Goal: Information Seeking & Learning: Learn about a topic

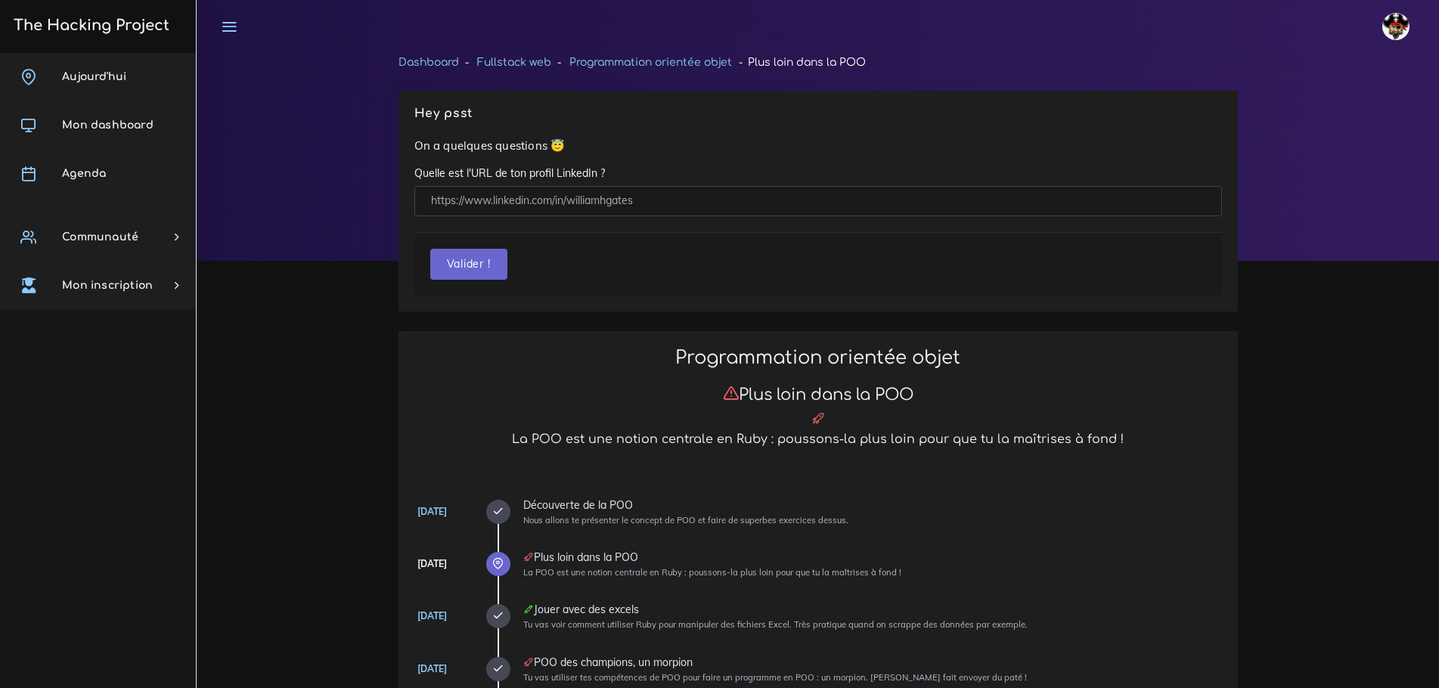
scroll to position [680, 0]
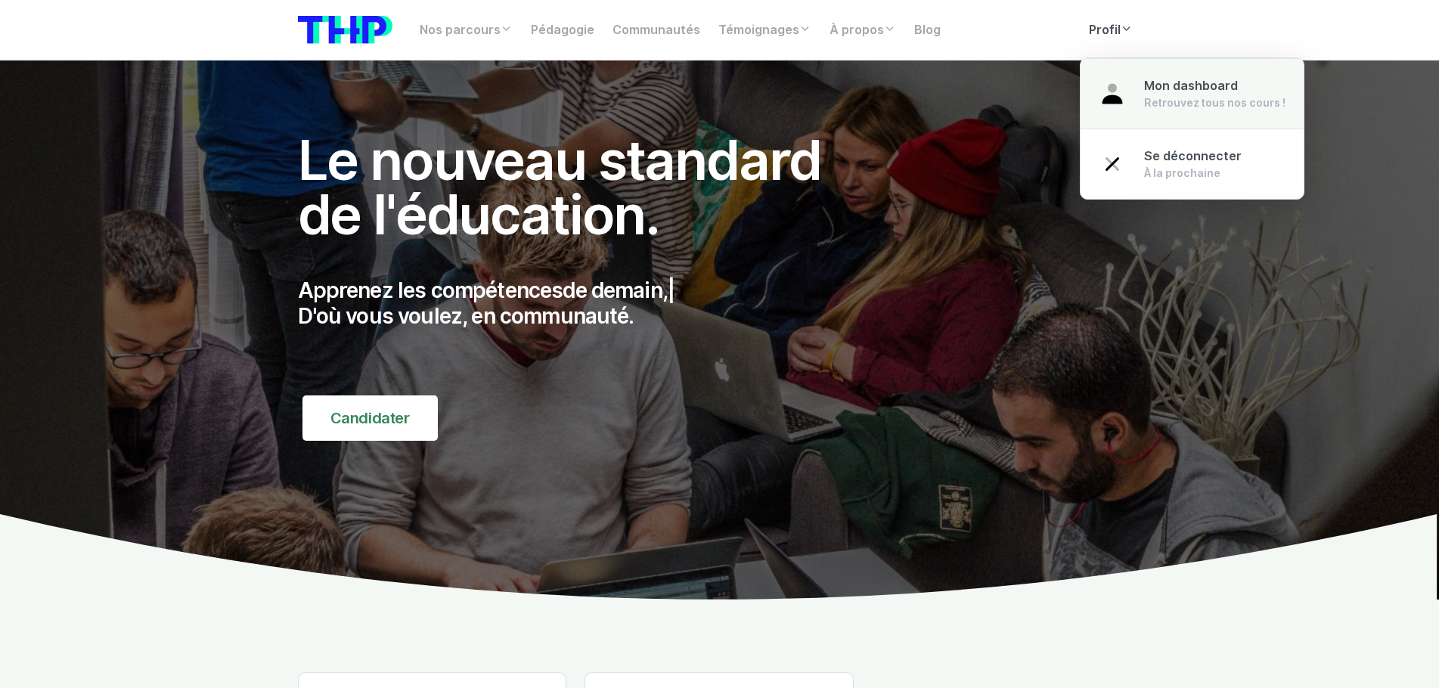
click at [1190, 95] on div "Retrouvez tous nos cours !" at bounding box center [1214, 102] width 141 height 15
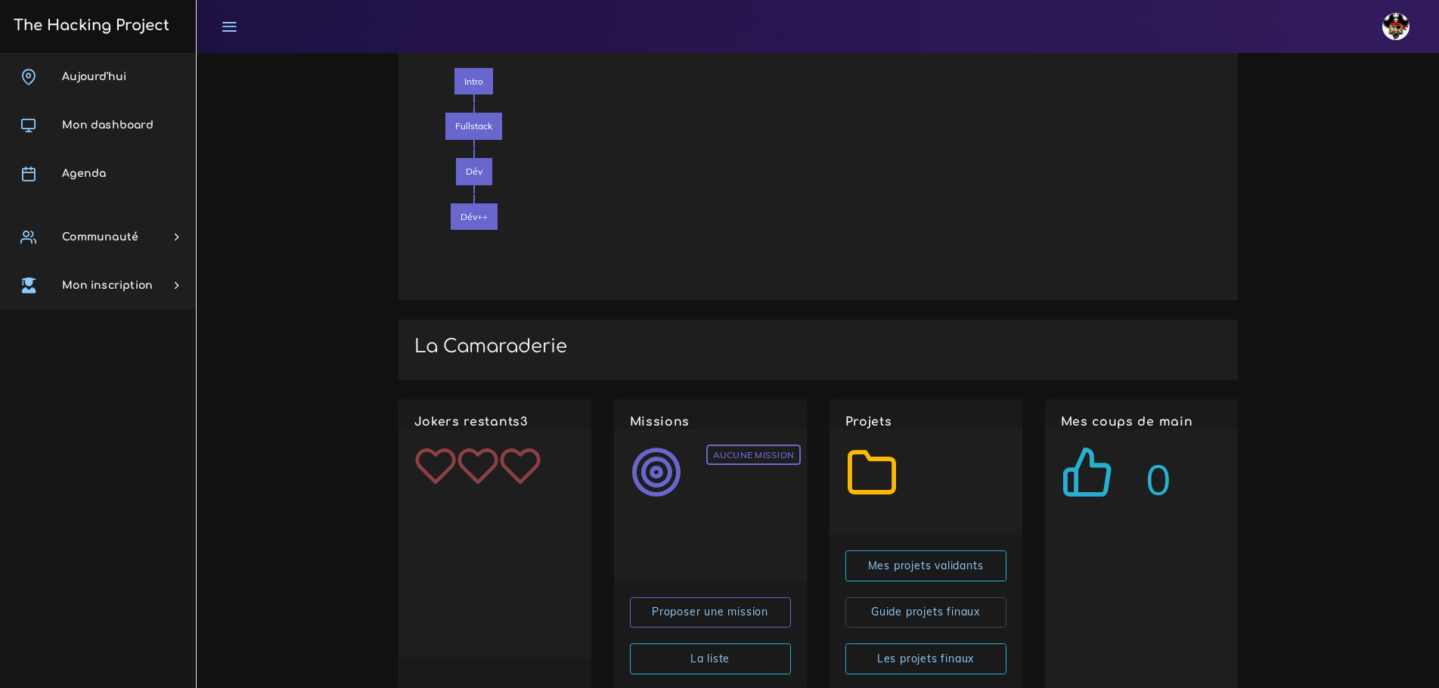
scroll to position [1371, 0]
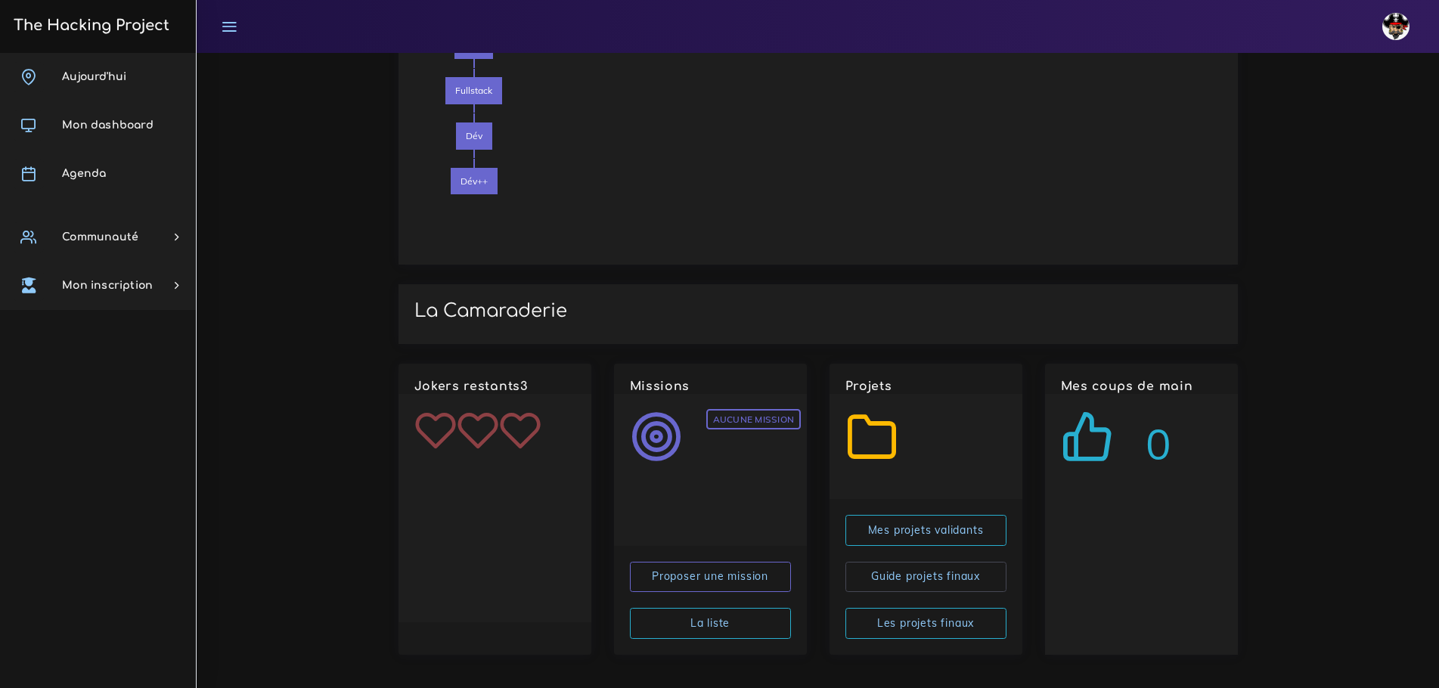
click at [646, 206] on div "Intro Fullstack Dév Dév++" at bounding box center [644, 141] width 461 height 216
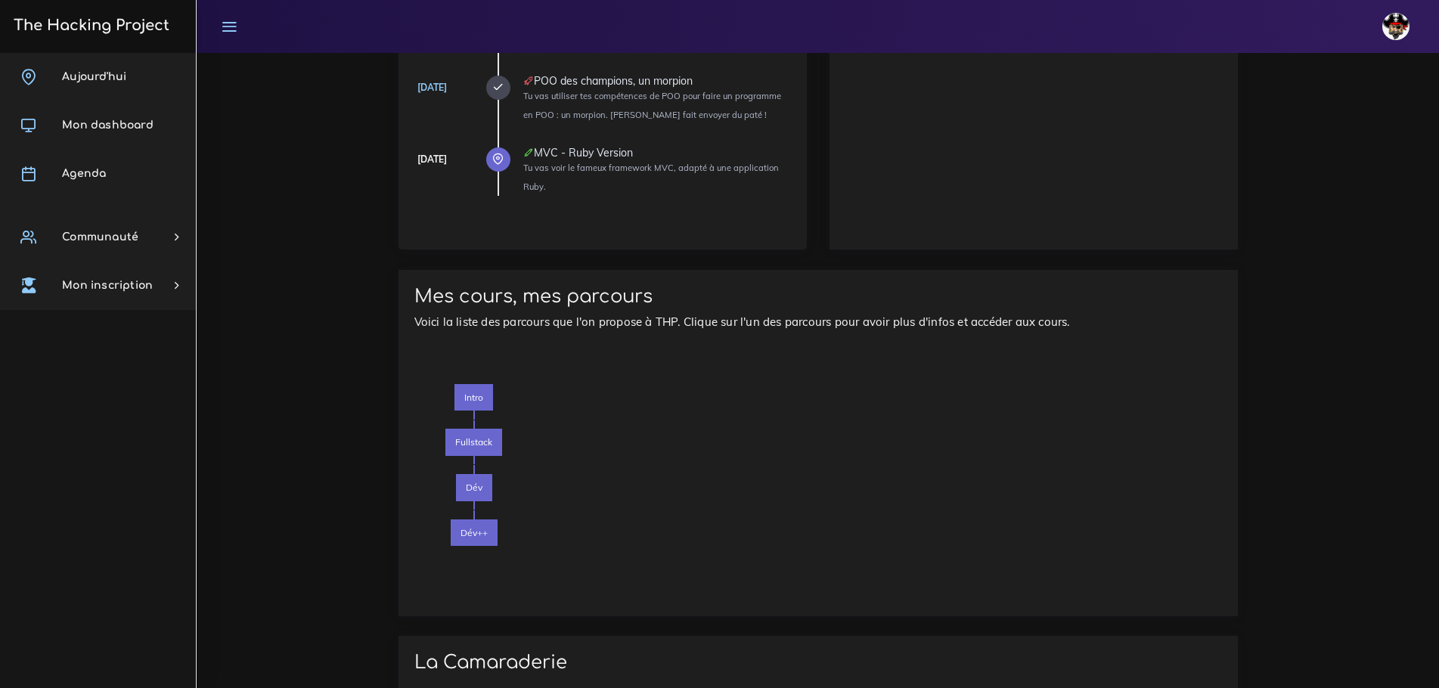
scroll to position [918, 0]
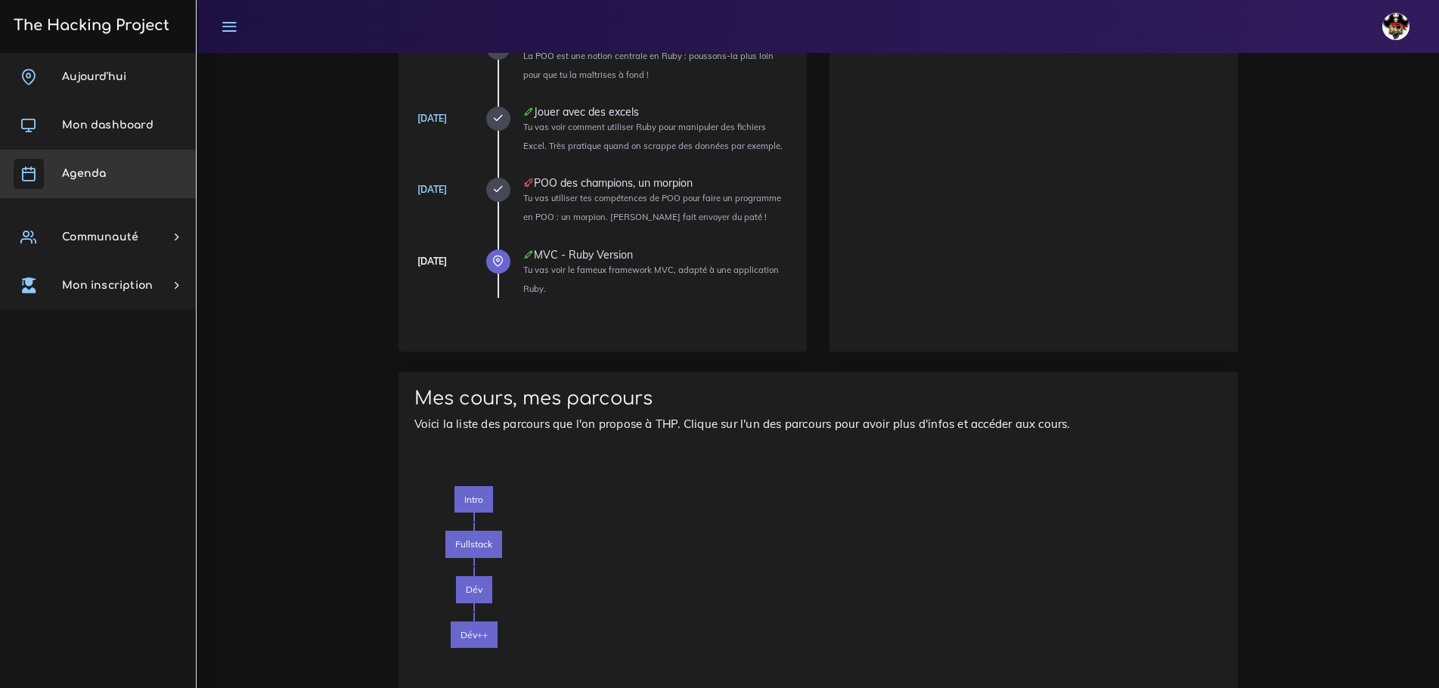
click at [107, 188] on link "Agenda" at bounding box center [98, 174] width 196 height 48
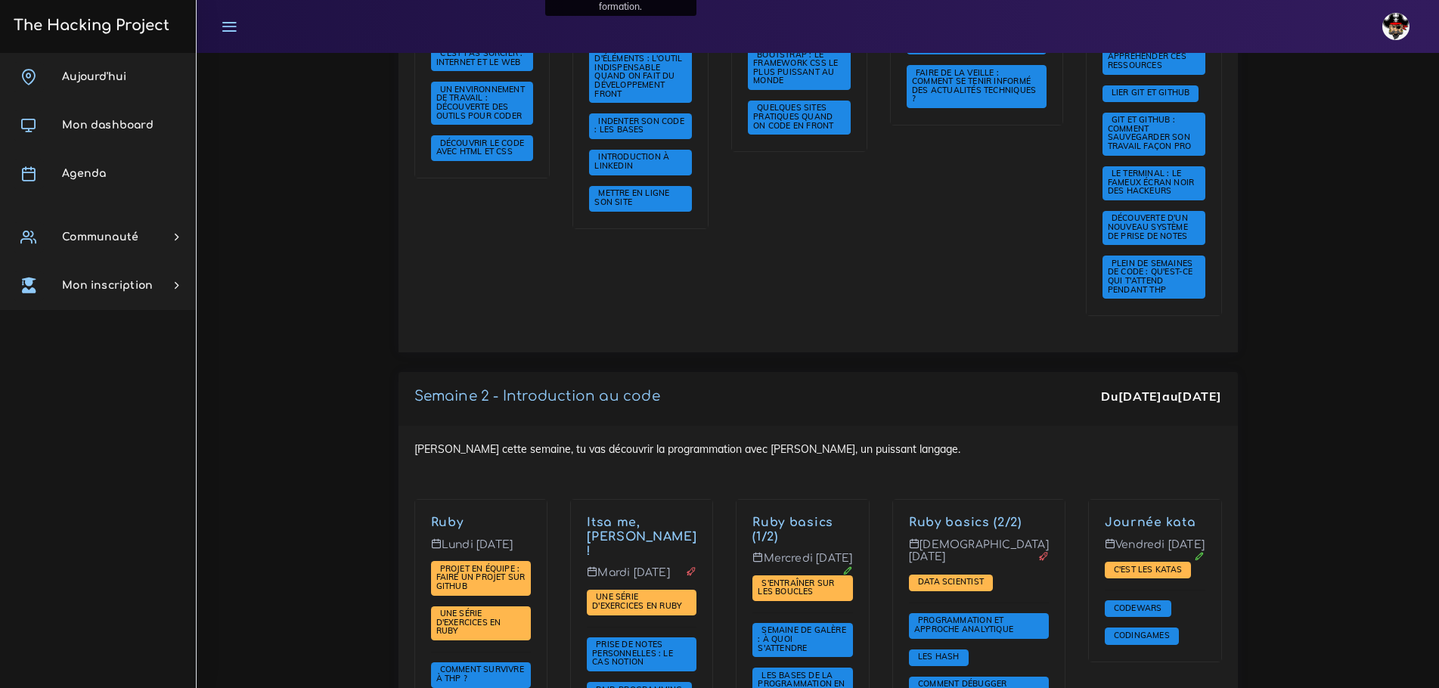
scroll to position [832, 0]
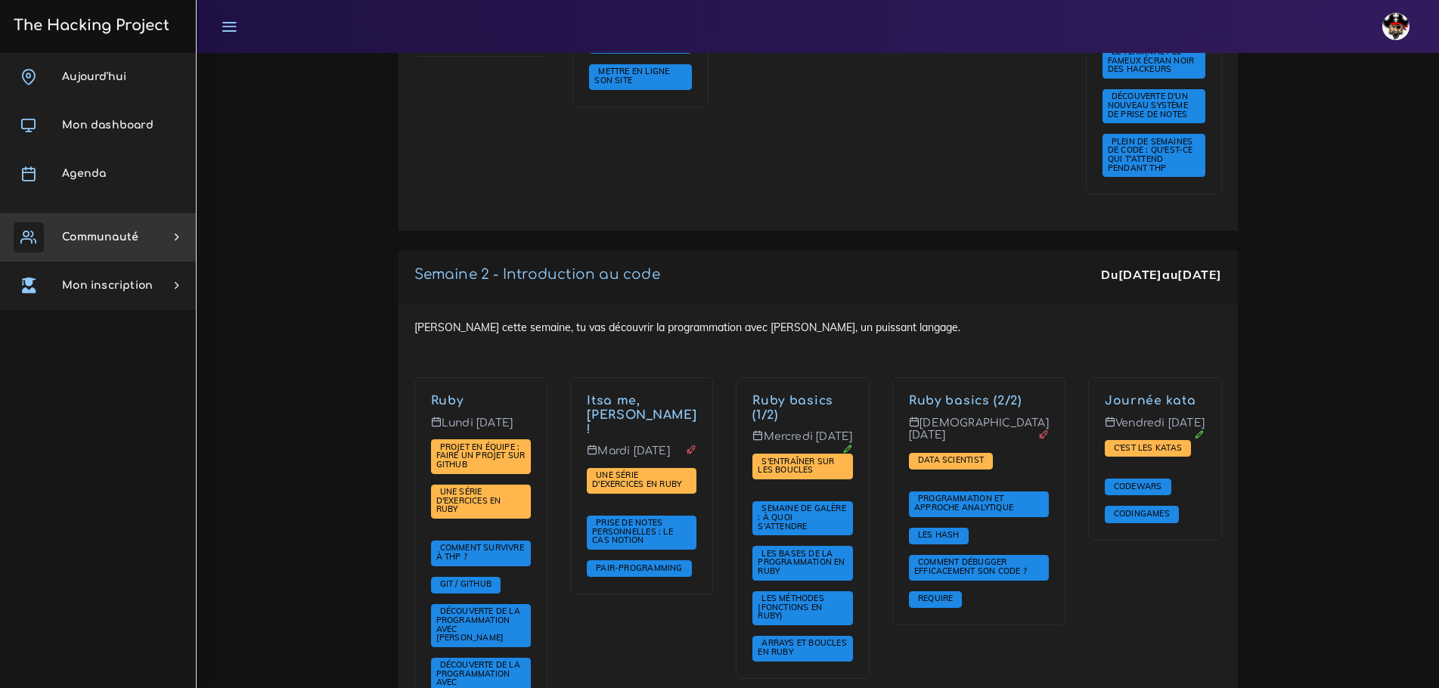
click at [99, 240] on span "Communauté" at bounding box center [100, 236] width 76 height 11
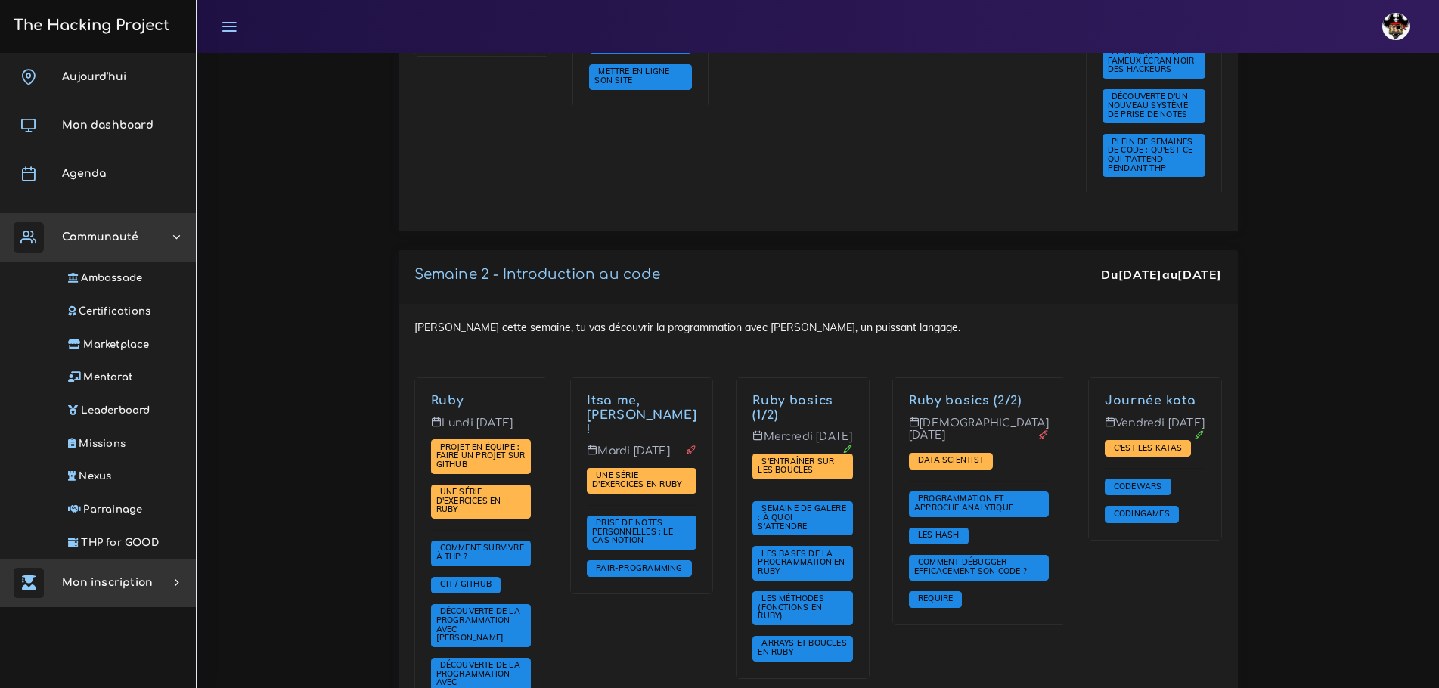
click at [142, 585] on span "Mon inscription" at bounding box center [107, 582] width 91 height 11
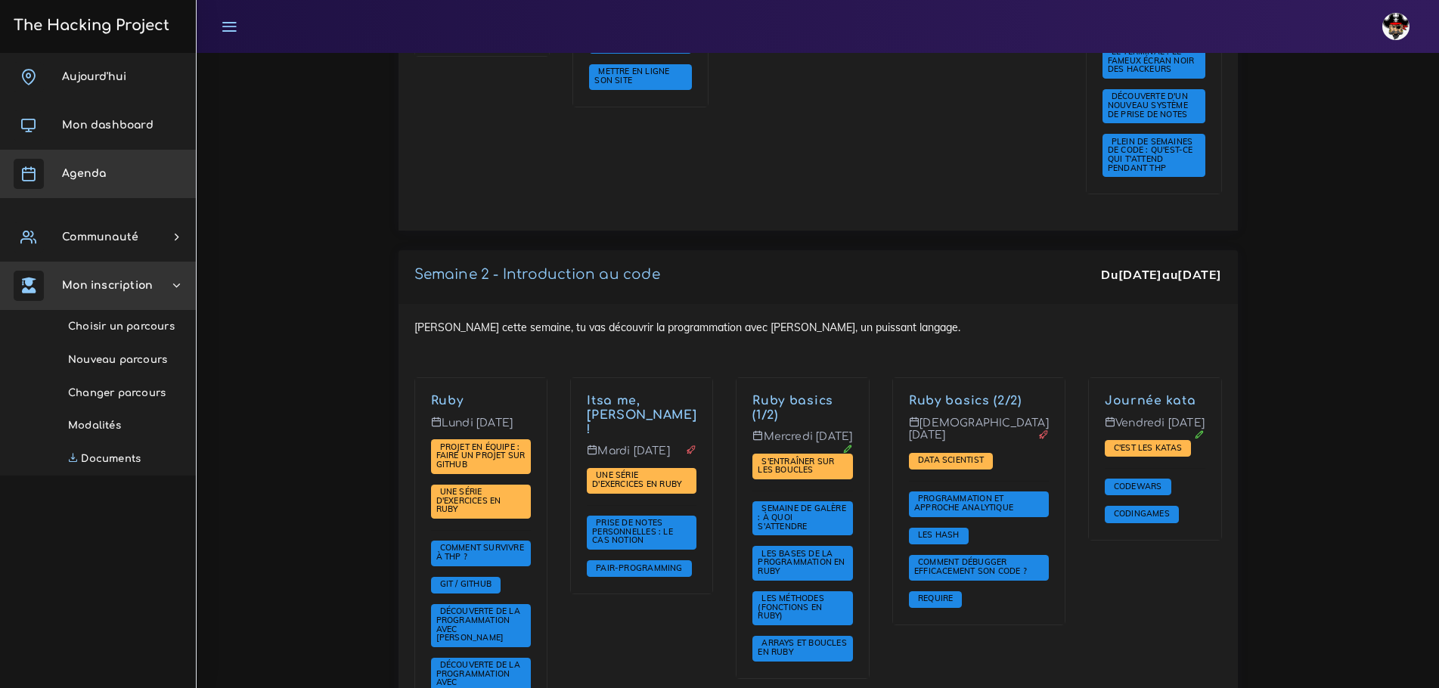
click at [123, 129] on span "Mon dashboard" at bounding box center [107, 124] width 91 height 11
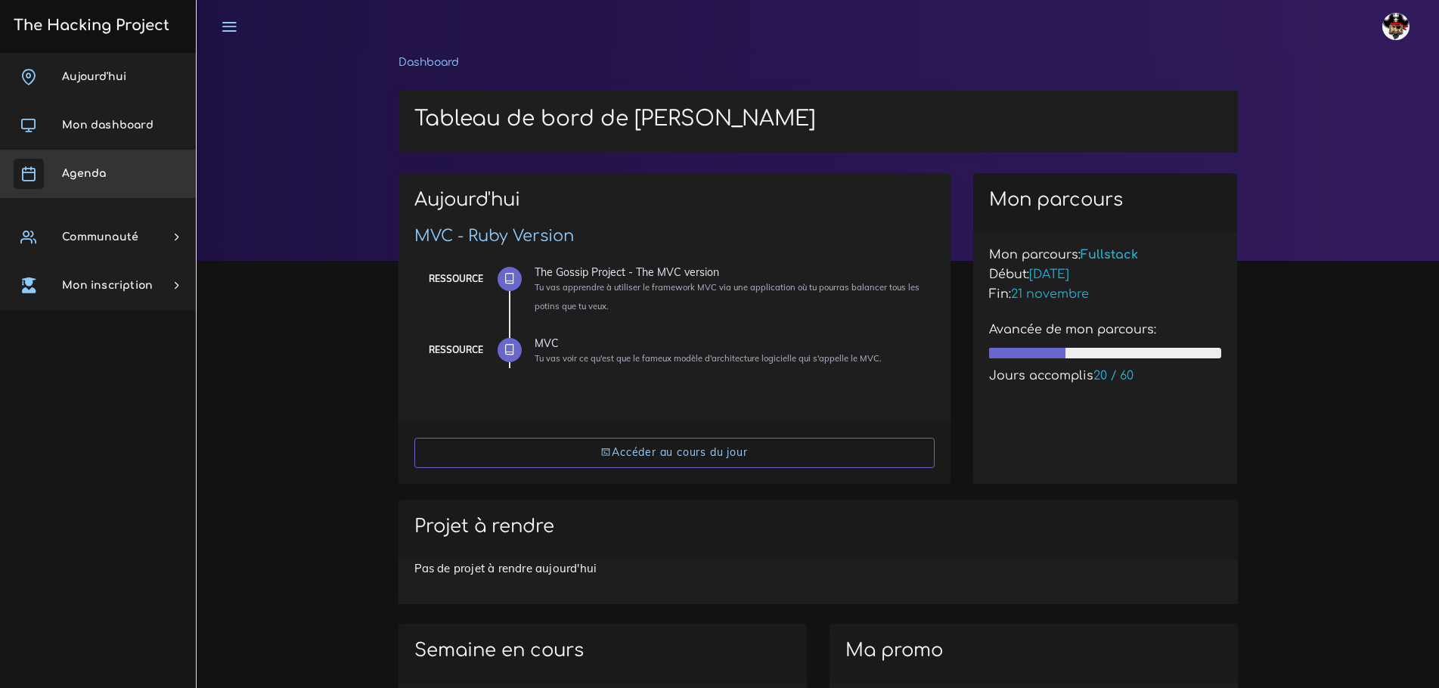
click at [94, 190] on link "Agenda" at bounding box center [98, 174] width 196 height 48
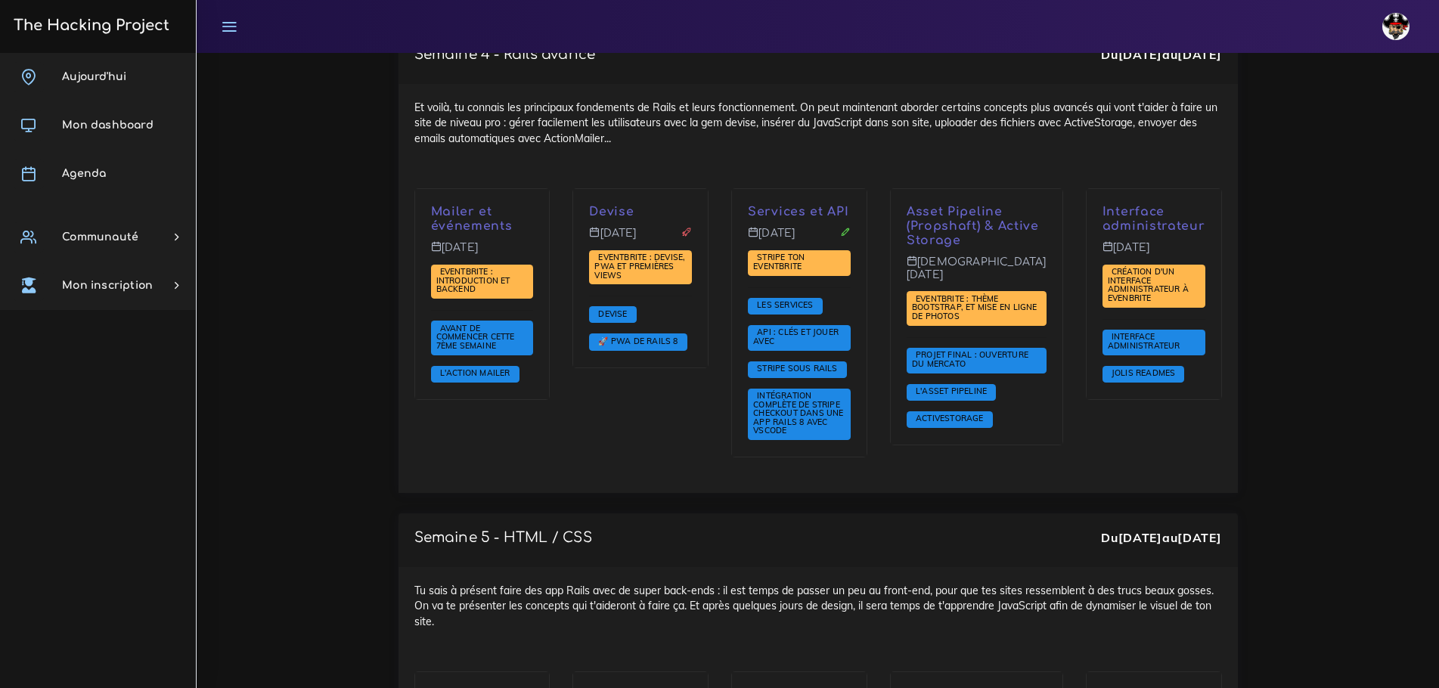
scroll to position [3629, 0]
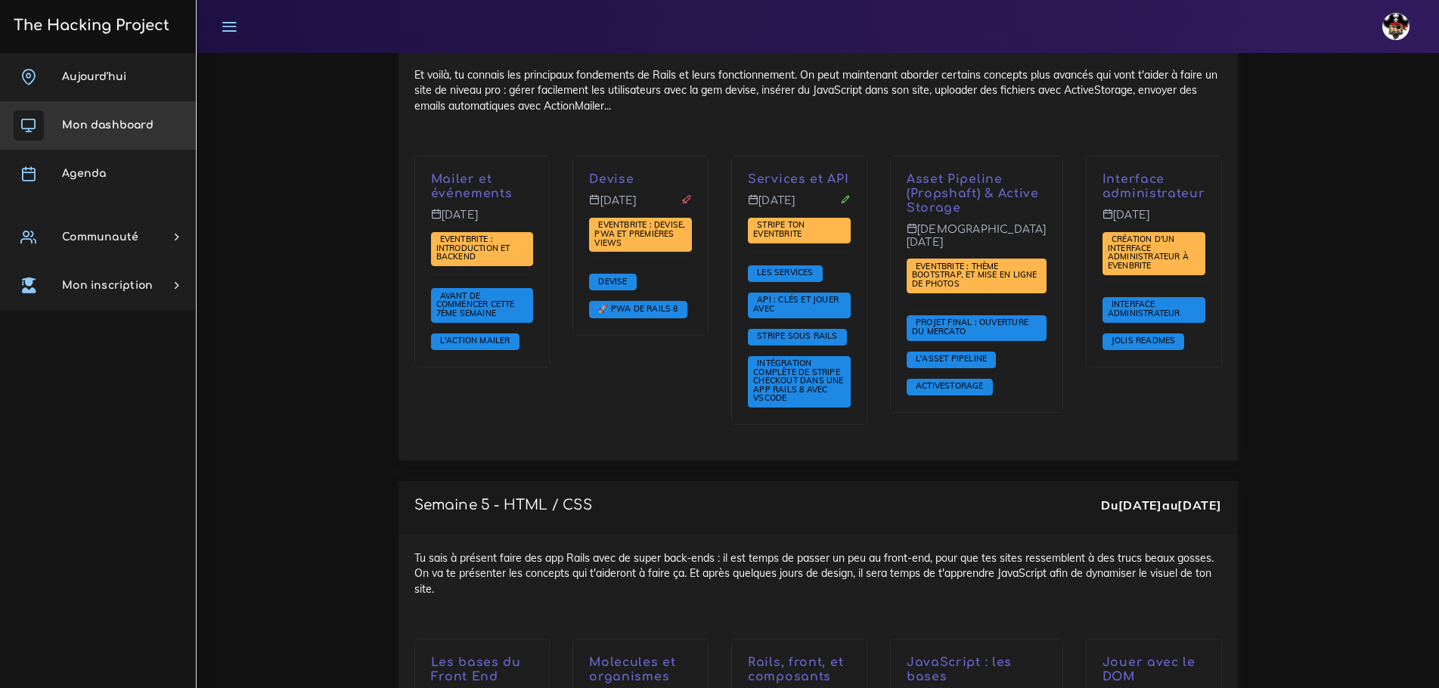
click at [92, 123] on span "Mon dashboard" at bounding box center [107, 124] width 91 height 11
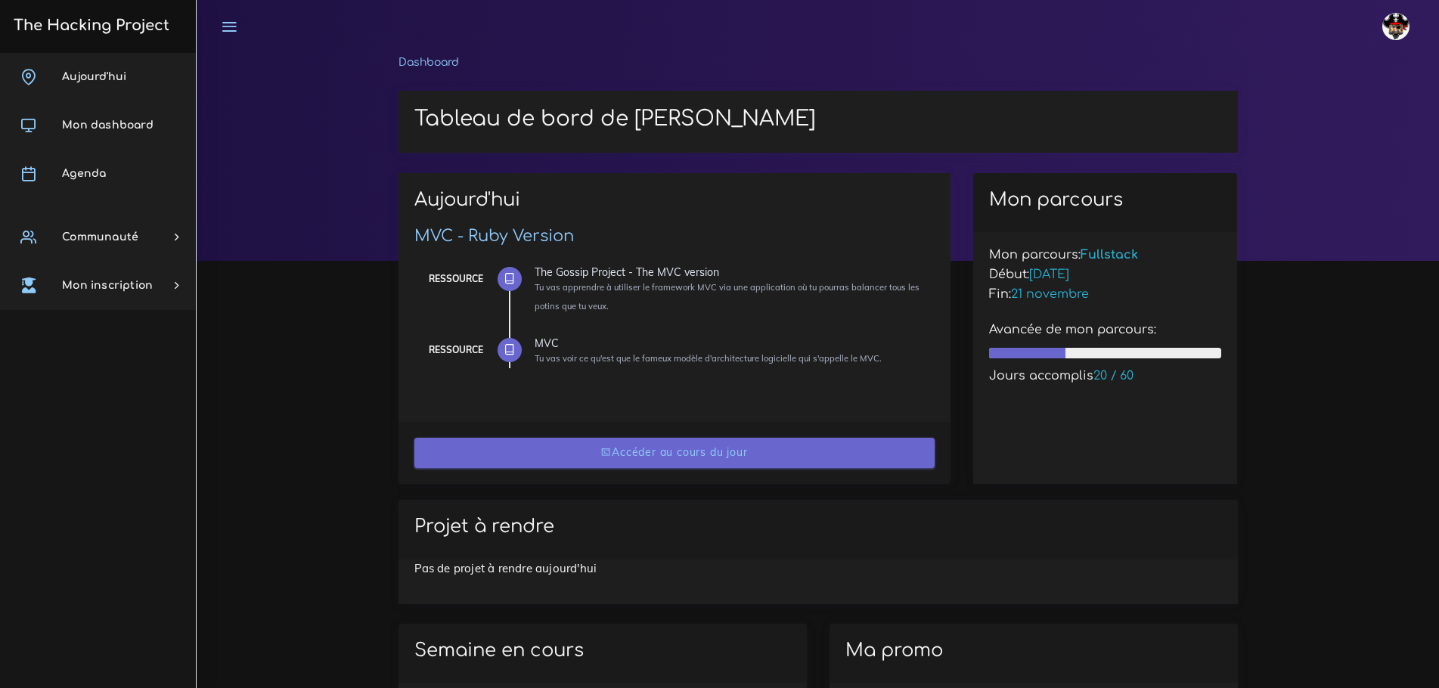
click at [683, 460] on link "Accéder au cours du jour" at bounding box center [674, 453] width 520 height 31
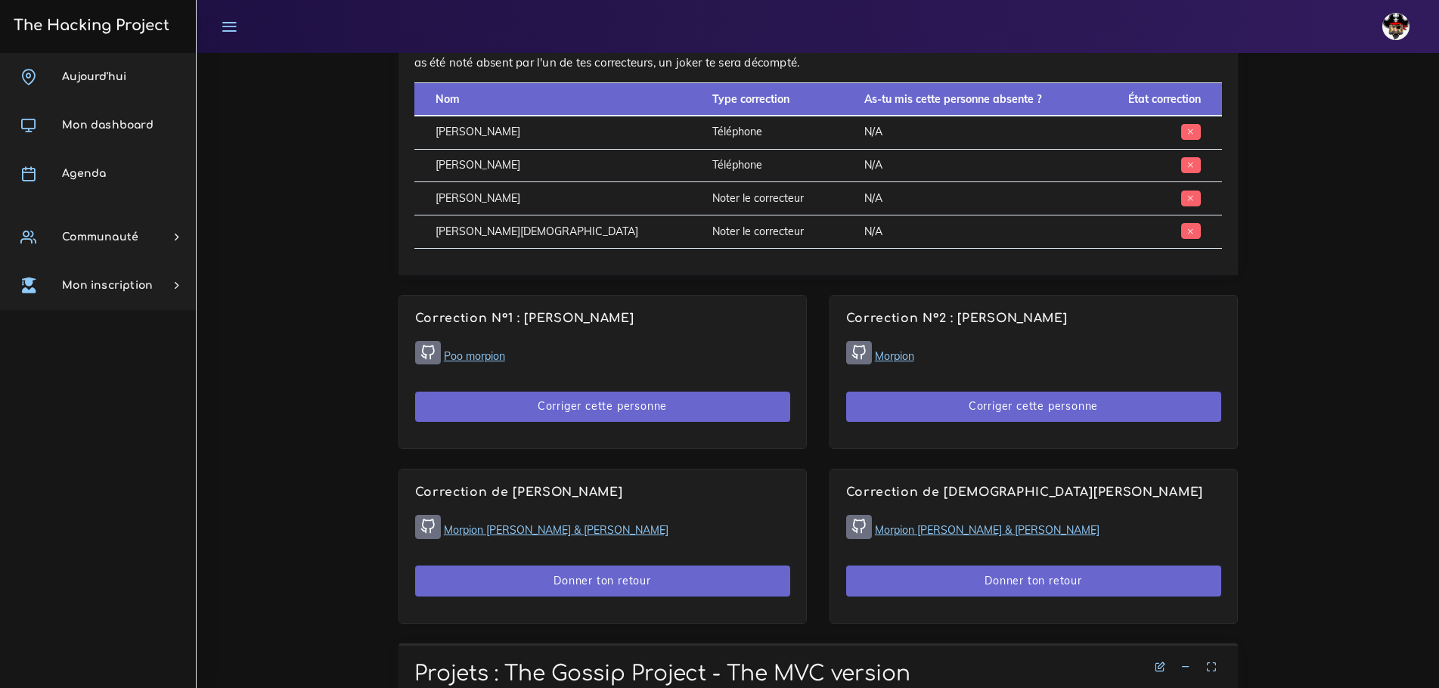
scroll to position [983, 0]
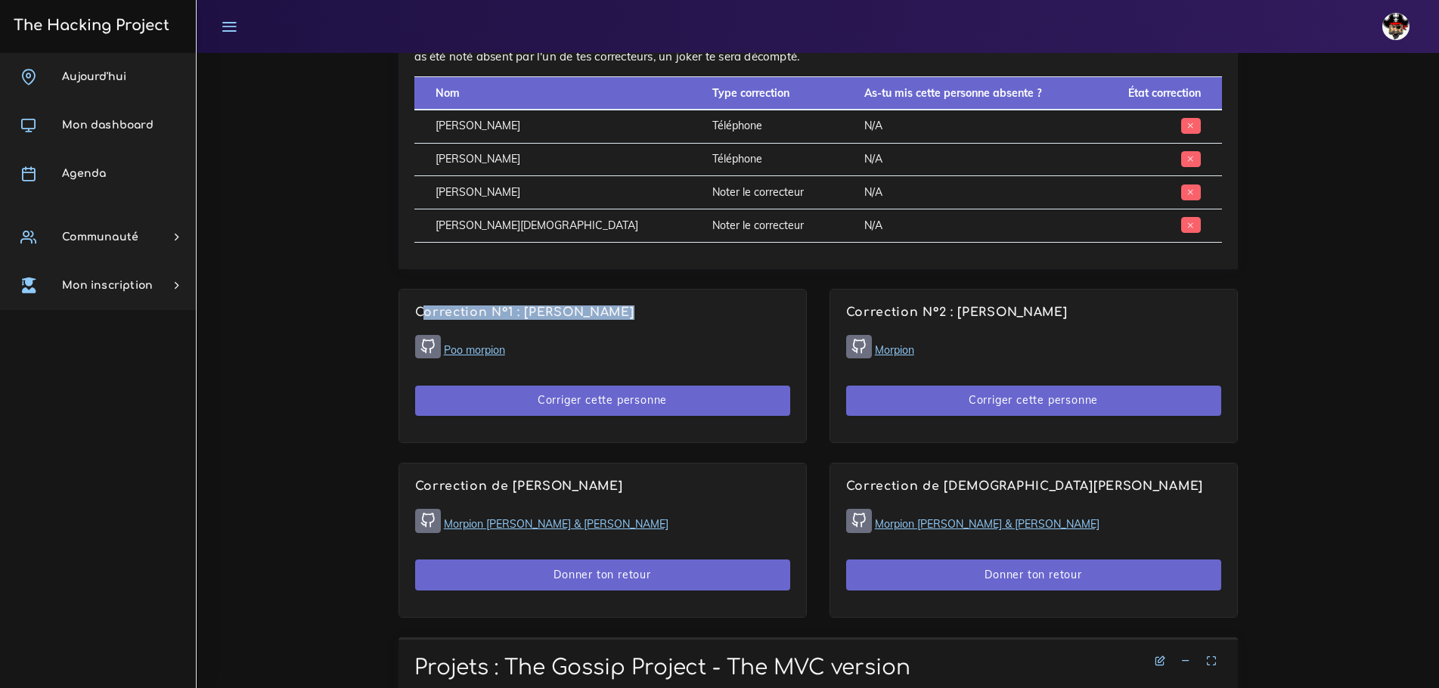
drag, startPoint x: 698, startPoint y: 282, endPoint x: 406, endPoint y: 277, distance: 292.6
click at [407, 290] on div "Correction N°1 : Joseph LOGAN Poo morpion Corriger cette personne" at bounding box center [602, 366] width 407 height 153
drag, startPoint x: 1103, startPoint y: 283, endPoint x: 872, endPoint y: 279, distance: 231.4
click at [872, 305] on h4 "Correction N°2 : Florian ASTIER" at bounding box center [1033, 312] width 375 height 14
drag, startPoint x: 643, startPoint y: 460, endPoint x: 482, endPoint y: 454, distance: 160.3
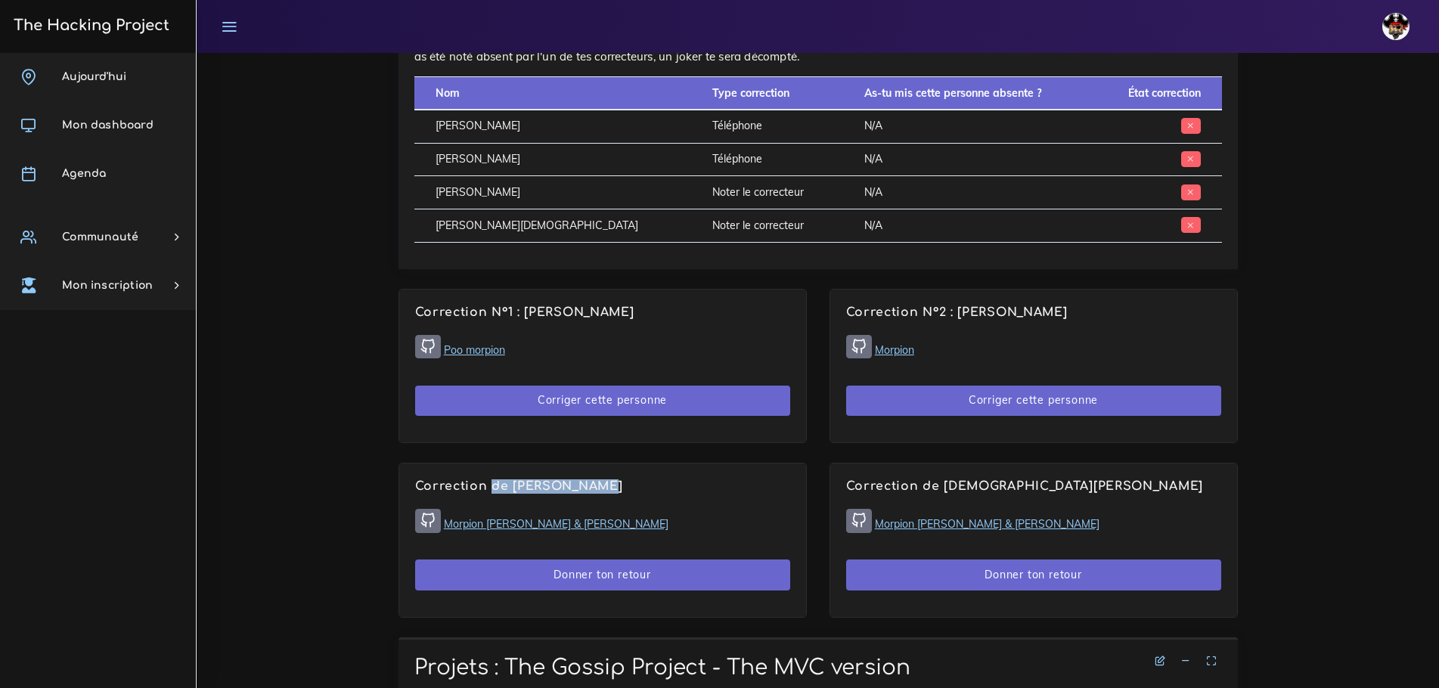
click at [482, 479] on h4 "Correction de Marc CATORC" at bounding box center [602, 486] width 375 height 14
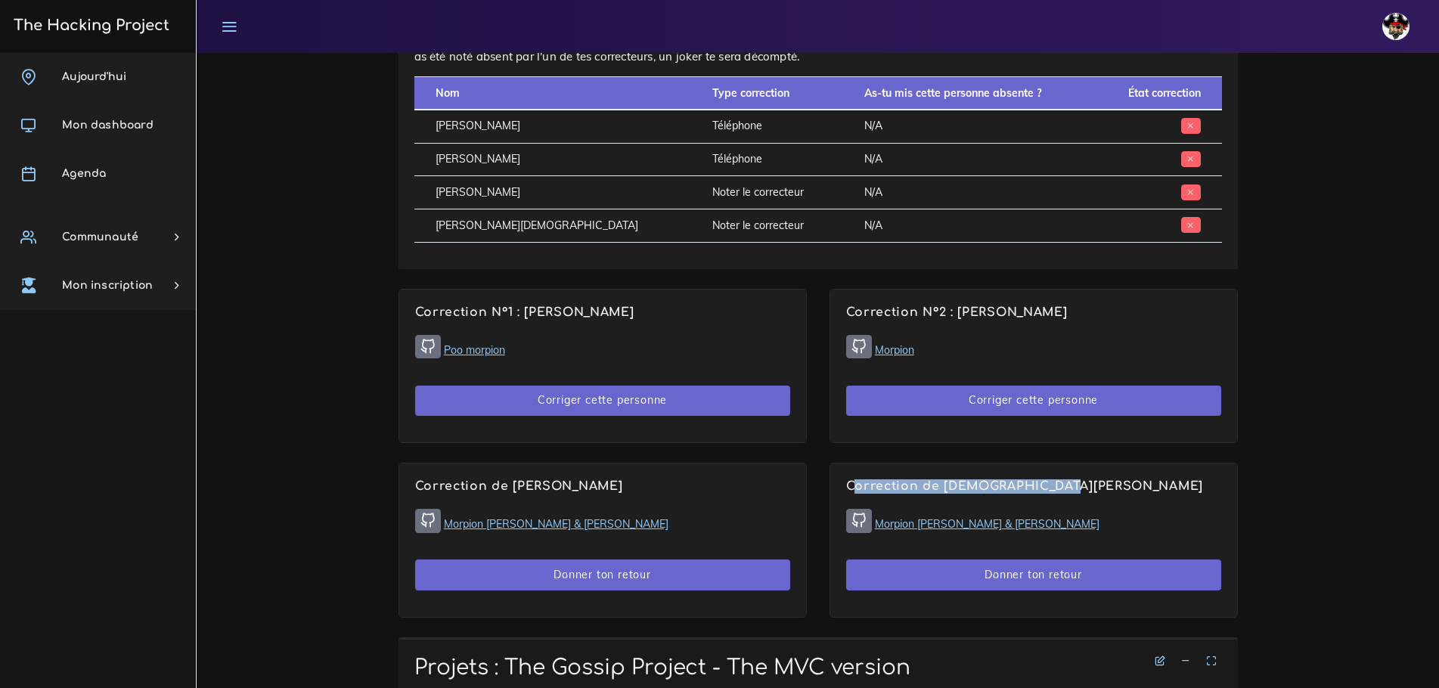
drag, startPoint x: 1085, startPoint y: 453, endPoint x: 849, endPoint y: 448, distance: 235.9
click at [849, 463] on div "Correction de Christian HAUUY Morpion Pablo Masip & Lucas Miranda Donner ton re…" at bounding box center [1033, 539] width 407 height 153
click at [68, 174] on span "Agenda" at bounding box center [84, 173] width 44 height 11
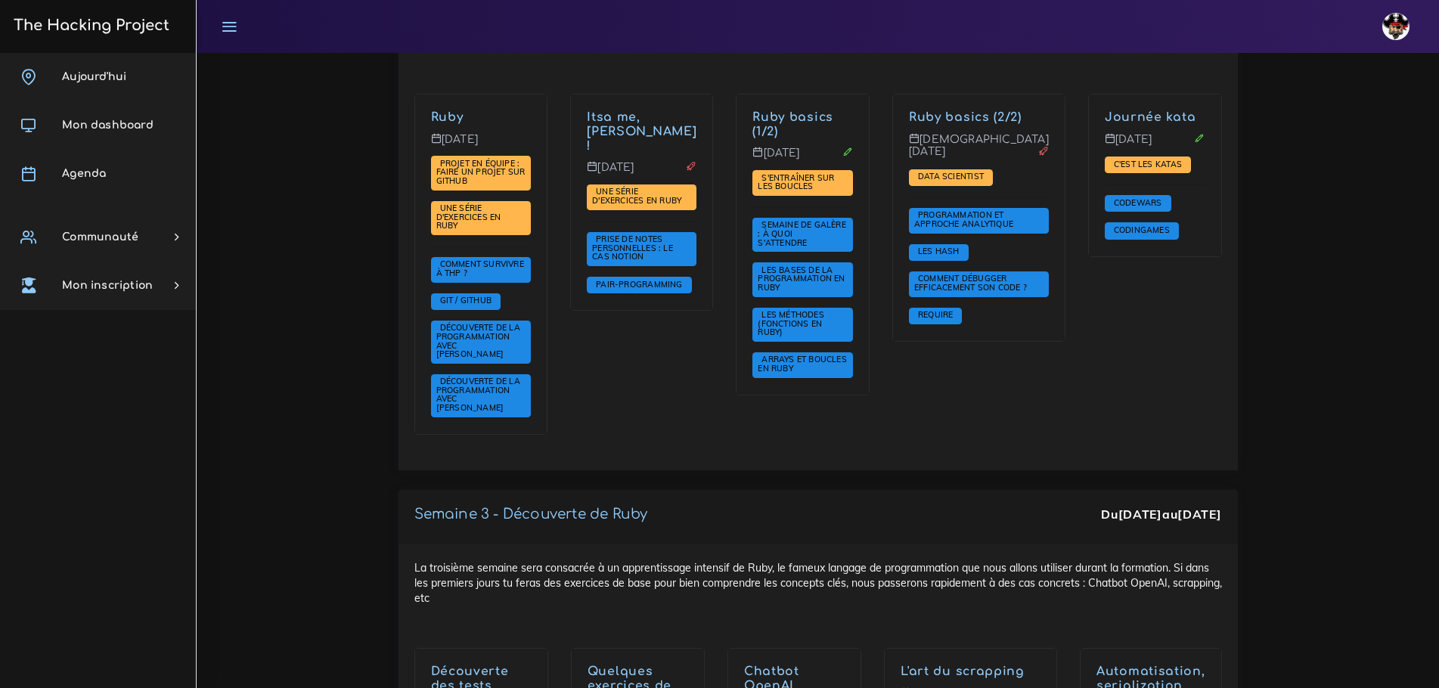
scroll to position [983, 0]
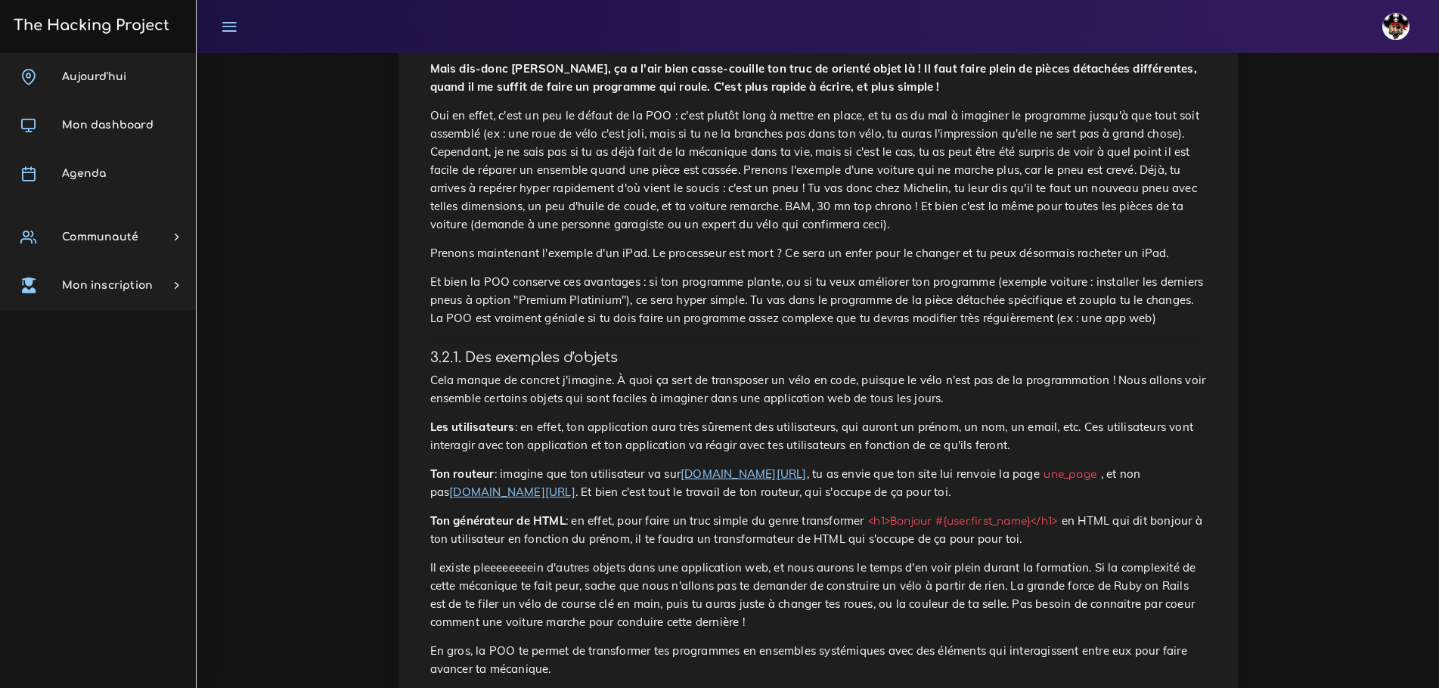
scroll to position [1436, 0]
